Goal: Task Accomplishment & Management: Use online tool/utility

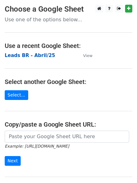
click at [36, 55] on strong "Leads BR - Abril/25" at bounding box center [30, 56] width 51 height 6
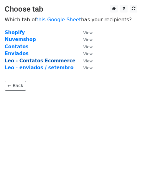
click at [61, 60] on strong "Leo - Contatos Ecommerce" at bounding box center [40, 61] width 71 height 6
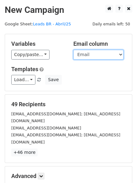
click at [99, 56] on select "Loja Email Nome Cargo Linkedin Contato Linkedin" at bounding box center [99, 55] width 50 height 10
click at [74, 50] on select "Loja Email Nome Cargo Linkedin Contato Linkedin" at bounding box center [99, 55] width 50 height 10
click at [98, 57] on select "Loja Email Nome Cargo Linkedin Contato Linkedin" at bounding box center [99, 55] width 50 height 10
click at [74, 50] on select "Loja Email Nome Cargo Linkedin Contato Linkedin" at bounding box center [99, 55] width 50 height 10
click at [98, 56] on select "Loja Email Nome Cargo Linkedin Contato Linkedin" at bounding box center [99, 55] width 50 height 10
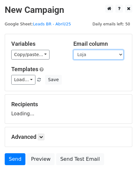
select select "Email"
click at [74, 50] on select "Loja Email Nome Cargo Linkedin Contato Linkedin" at bounding box center [99, 55] width 50 height 10
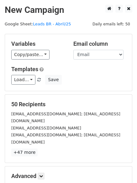
scroll to position [31, 0]
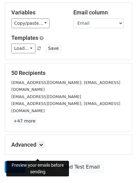
click at [42, 161] on link "Preview" at bounding box center [41, 167] width 28 height 12
click at [16, 161] on link "Send" at bounding box center [15, 167] width 21 height 12
